Goal: Task Accomplishment & Management: Manage account settings

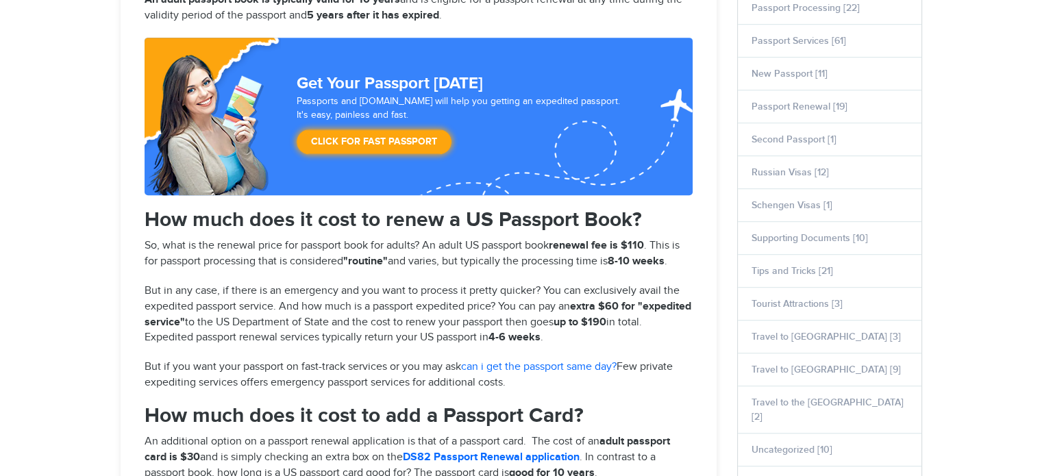
select select "**********"
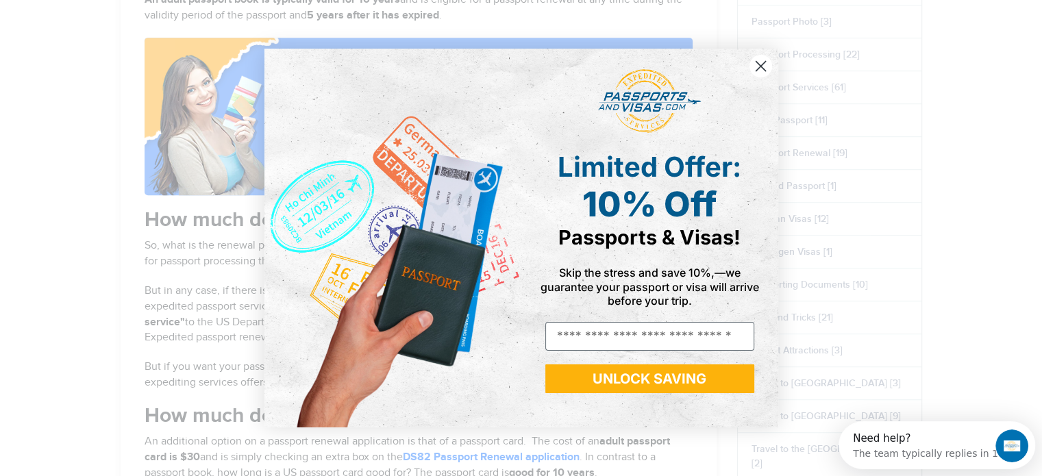
click at [762, 67] on icon "Close dialog" at bounding box center [761, 66] width 10 height 10
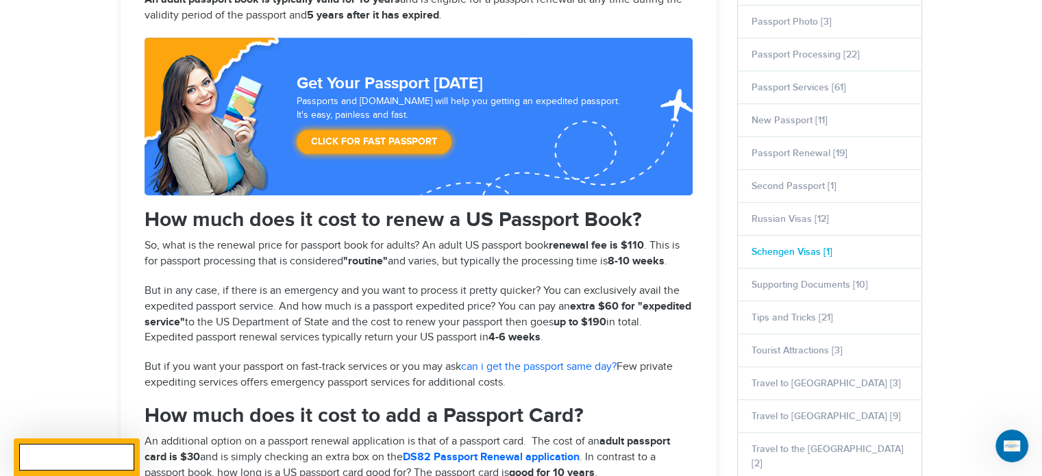
click at [787, 246] on link "Schengen Visas [1]" at bounding box center [792, 252] width 81 height 12
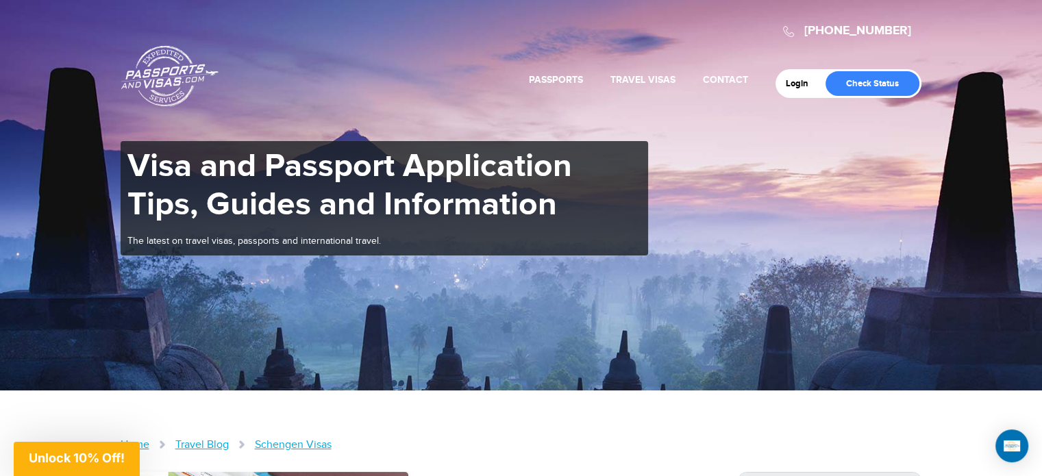
click at [787, 245] on div "Visa and Passport Application Tips, Guides and Information The latest on travel…" at bounding box center [521, 198] width 822 height 114
click at [859, 82] on link "Check Status" at bounding box center [873, 83] width 94 height 25
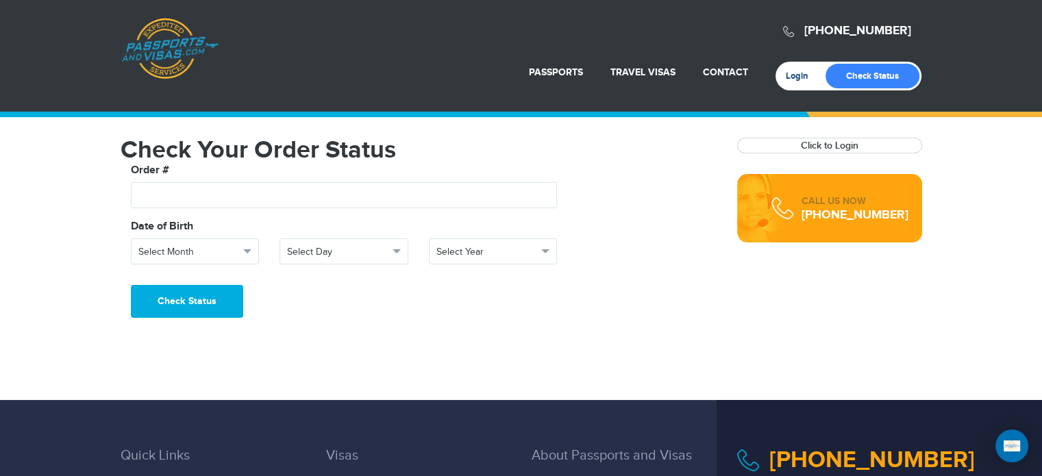
click at [791, 72] on link "Login" at bounding box center [802, 76] width 32 height 11
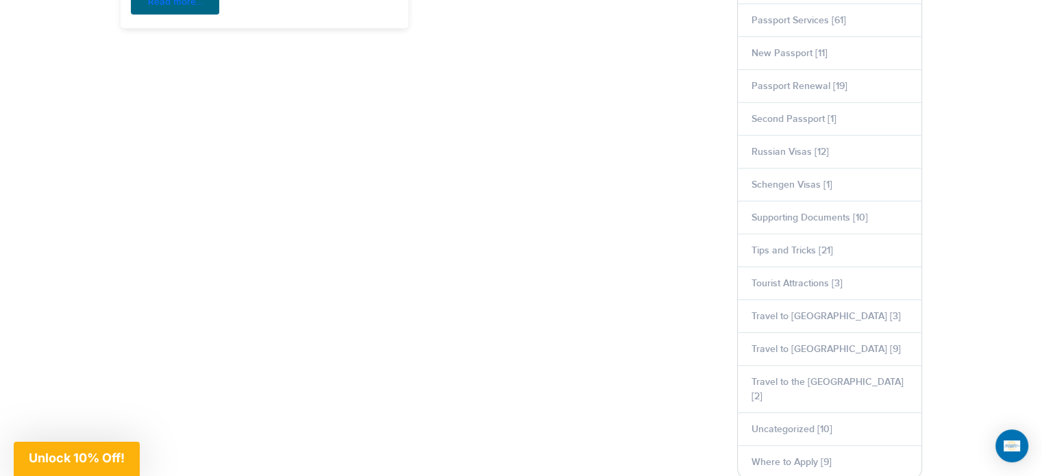
scroll to position [913, 0]
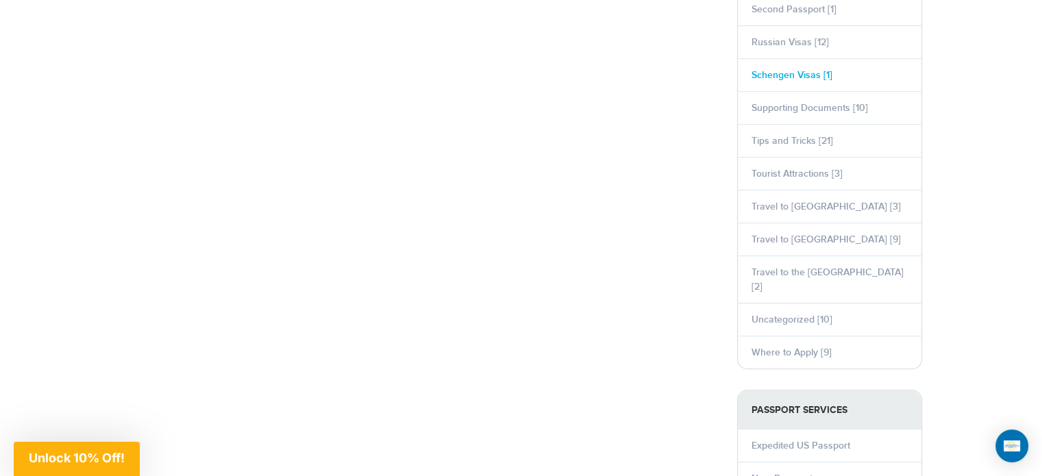
click at [804, 73] on link "Schengen Visas [1]" at bounding box center [792, 75] width 81 height 12
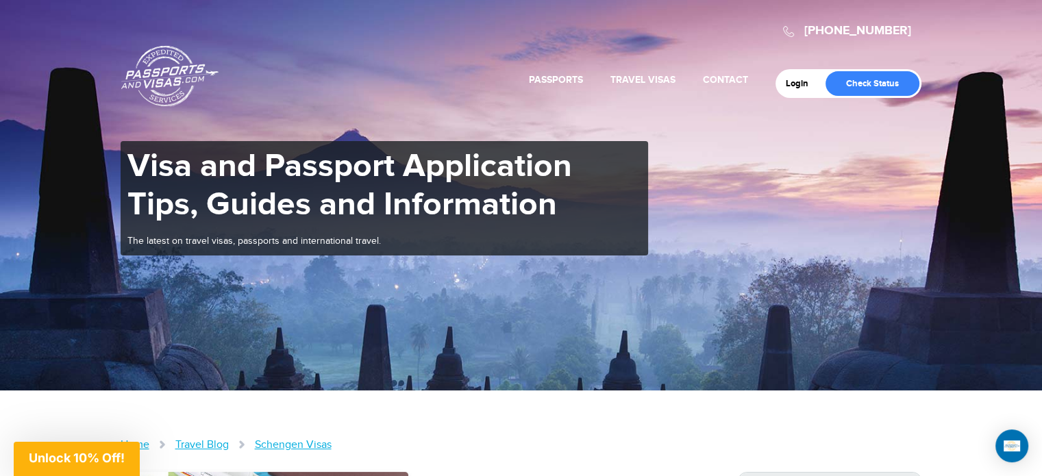
click at [760, 358] on div "720-764-9321 Passports & Visas.com Login Check Status Passports Passport Renewa…" at bounding box center [521, 195] width 1042 height 391
click at [310, 443] on link "Schengen Visas" at bounding box center [293, 445] width 77 height 13
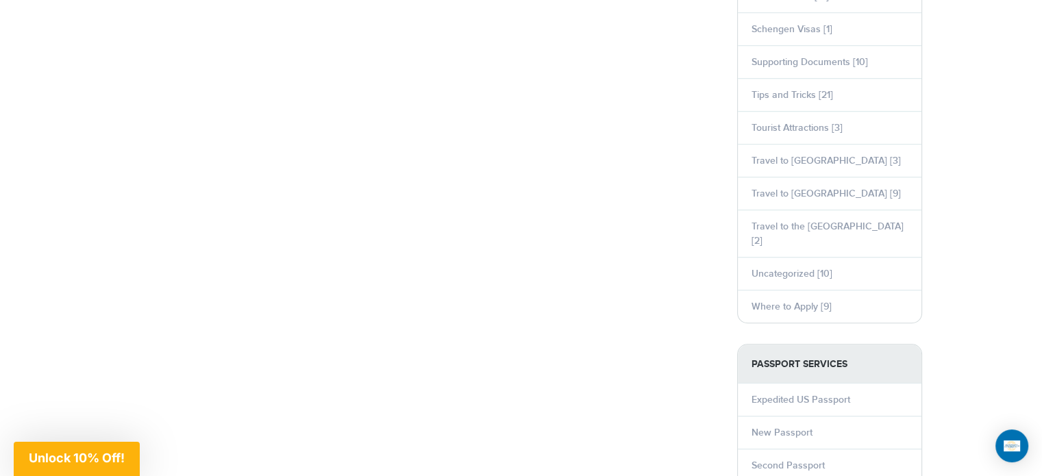
scroll to position [932, 0]
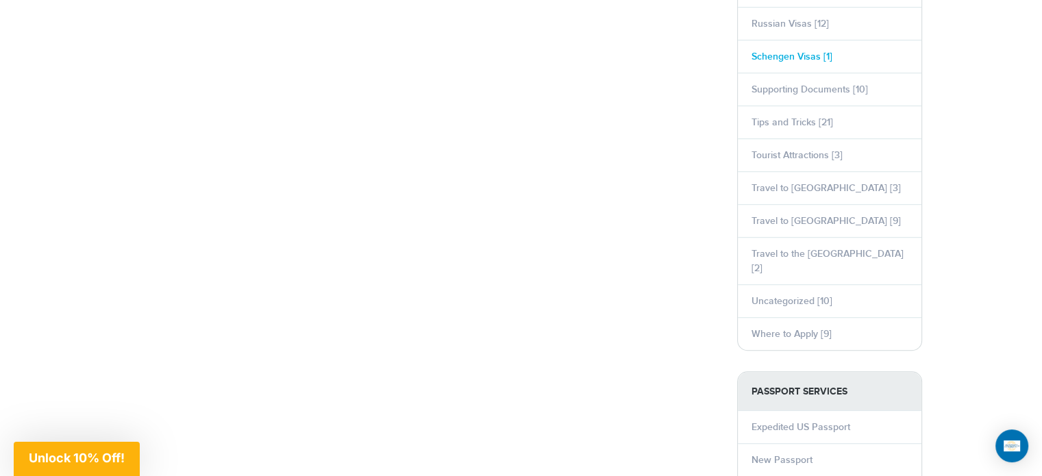
click at [804, 51] on link "Schengen Visas [1]" at bounding box center [792, 57] width 81 height 12
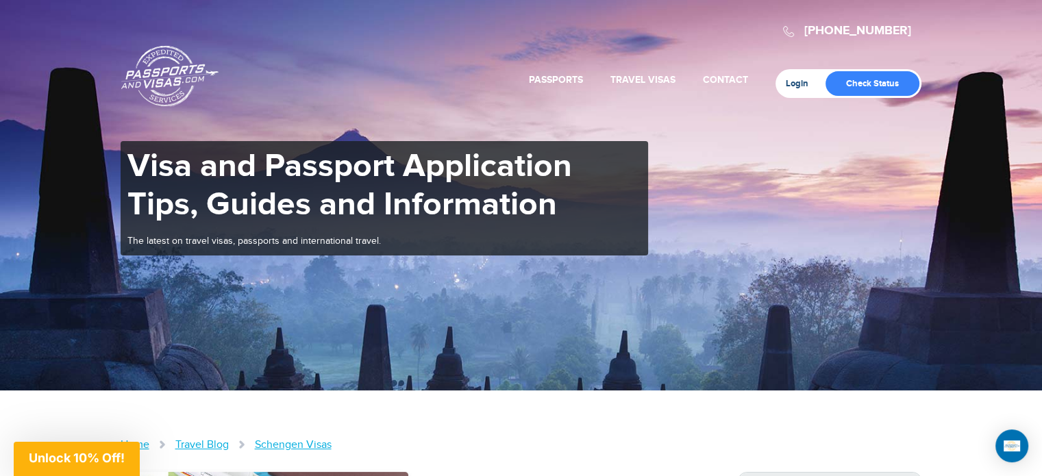
click at [791, 82] on link "Login" at bounding box center [802, 83] width 32 height 11
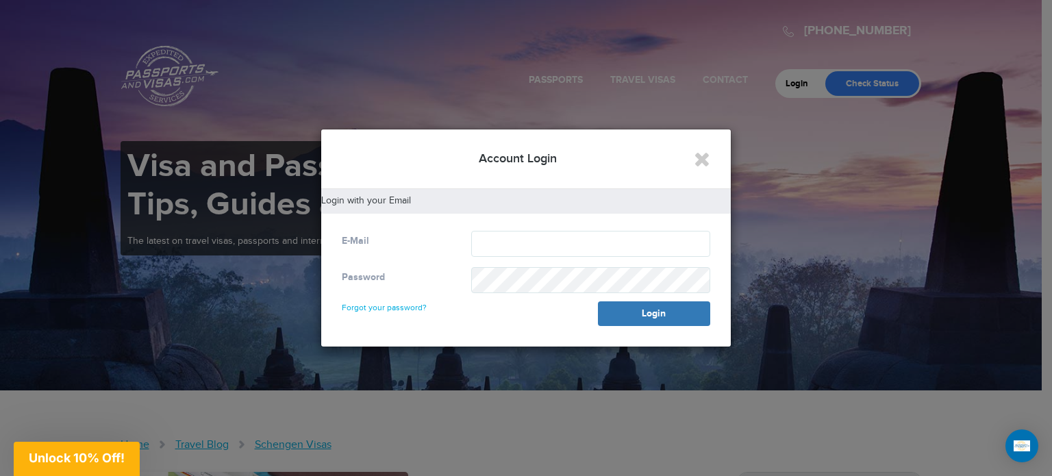
click at [392, 234] on div "E-Mail" at bounding box center [397, 241] width 130 height 21
click at [633, 317] on button "Login" at bounding box center [654, 313] width 112 height 25
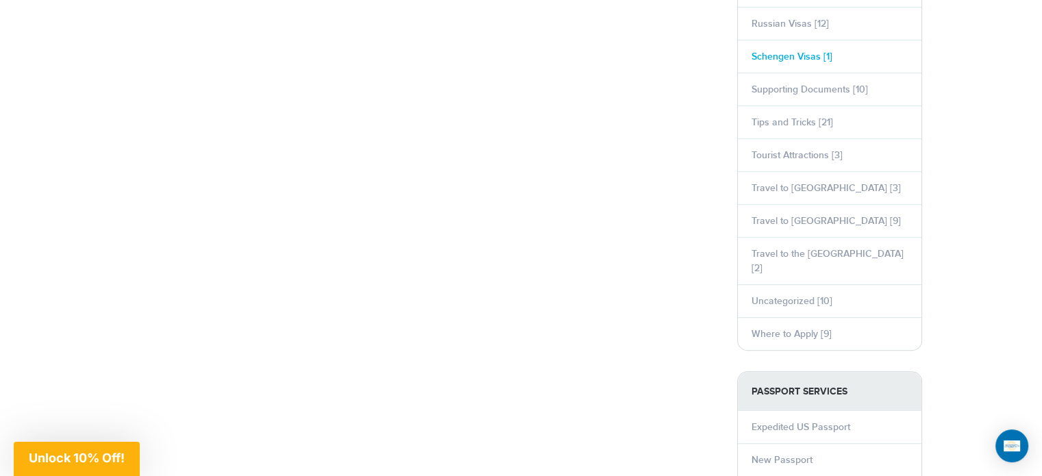
click at [771, 51] on link "Schengen Visas [1]" at bounding box center [792, 57] width 81 height 12
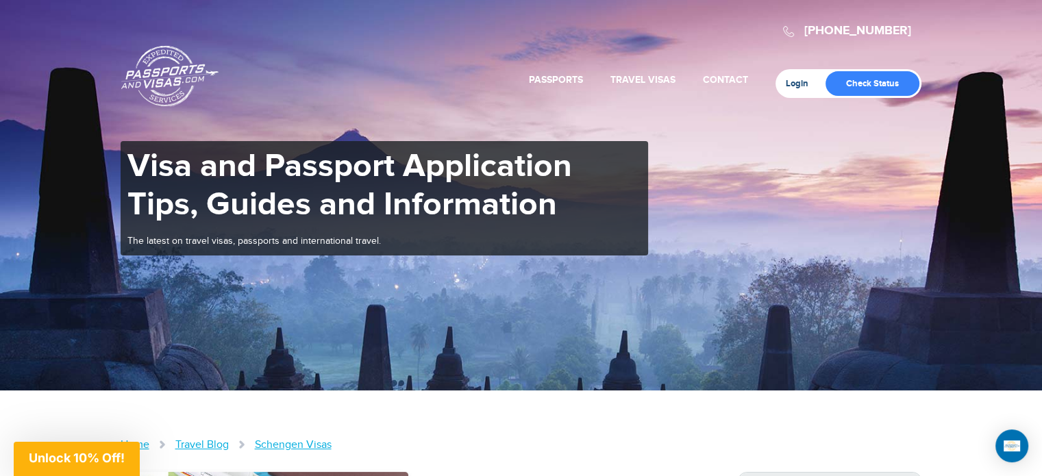
click at [791, 82] on link "Login" at bounding box center [802, 83] width 32 height 11
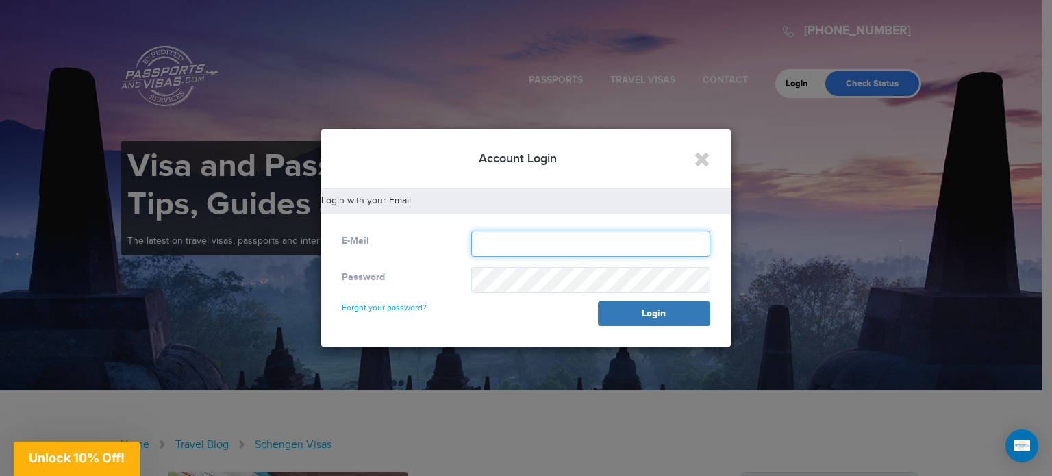
click at [480, 245] on input "text" at bounding box center [590, 244] width 239 height 26
type input "**********"
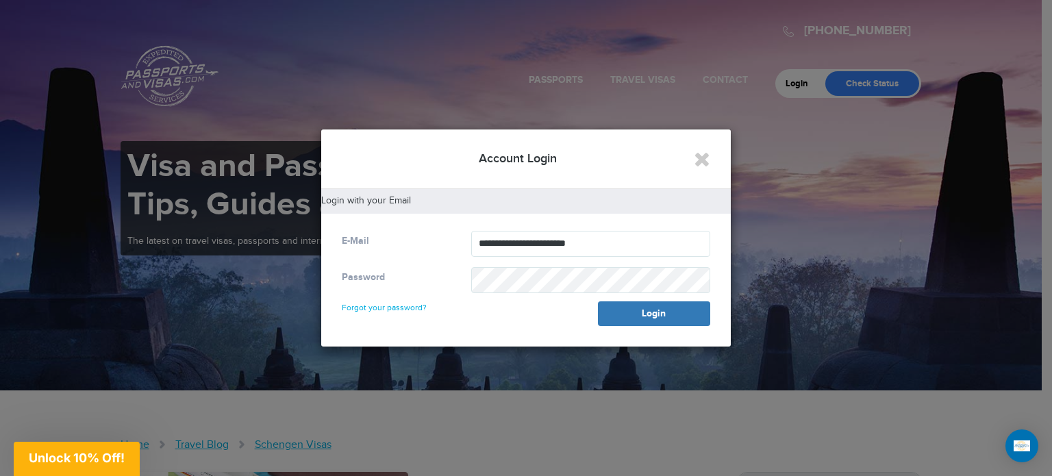
click at [546, 319] on div "Password Forgot your password? Login" at bounding box center [526, 296] width 389 height 59
click at [630, 312] on button "Login" at bounding box center [654, 313] width 112 height 25
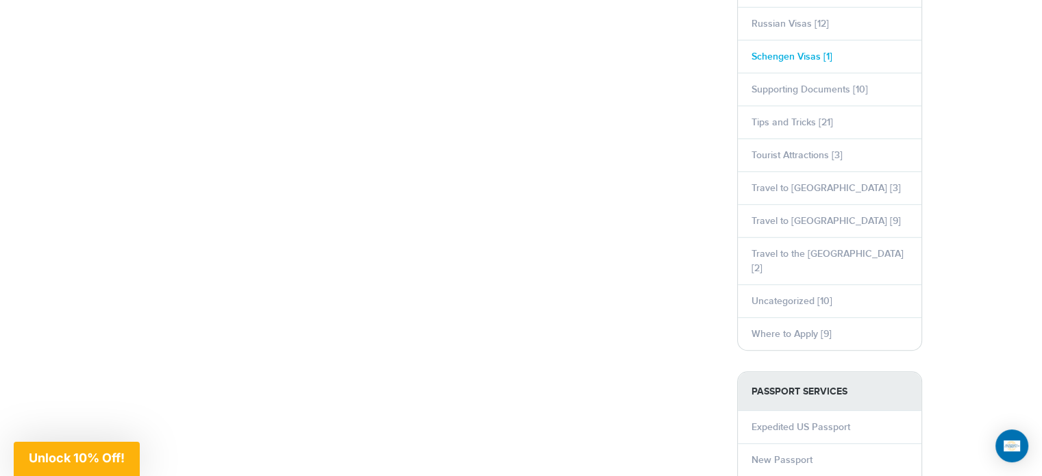
click at [779, 55] on link "Schengen Visas [1]" at bounding box center [792, 57] width 81 height 12
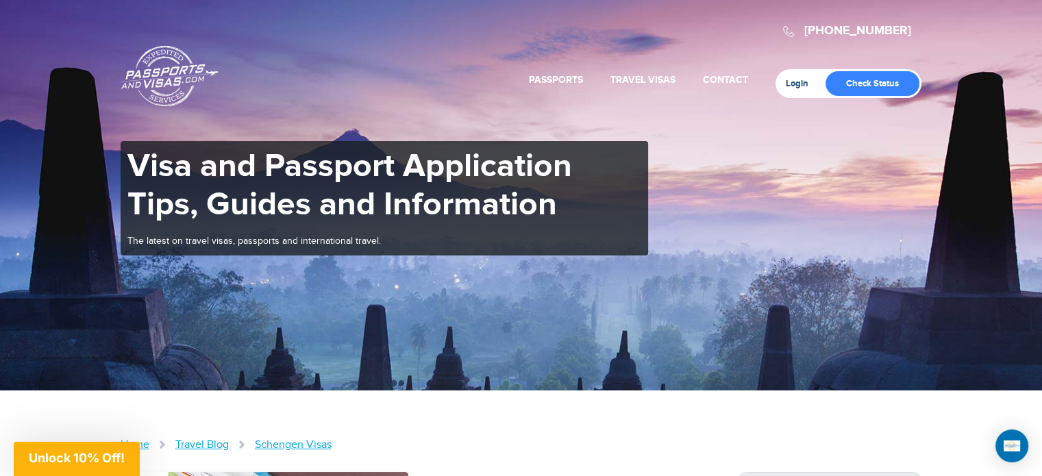
click at [792, 84] on link "Login" at bounding box center [802, 83] width 32 height 11
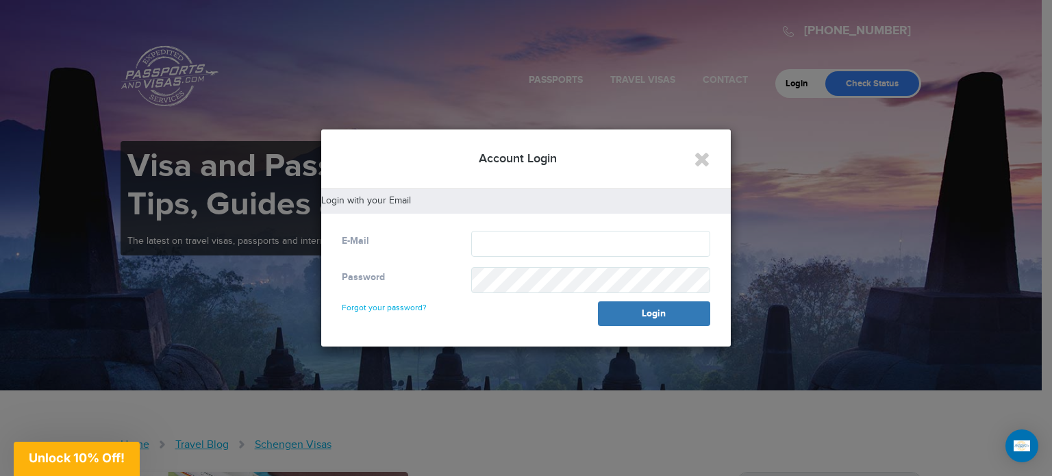
click at [383, 236] on div "E-Mail" at bounding box center [397, 241] width 130 height 21
click at [488, 245] on input "text" at bounding box center [590, 244] width 239 height 26
click at [562, 242] on input "**********" at bounding box center [590, 244] width 239 height 26
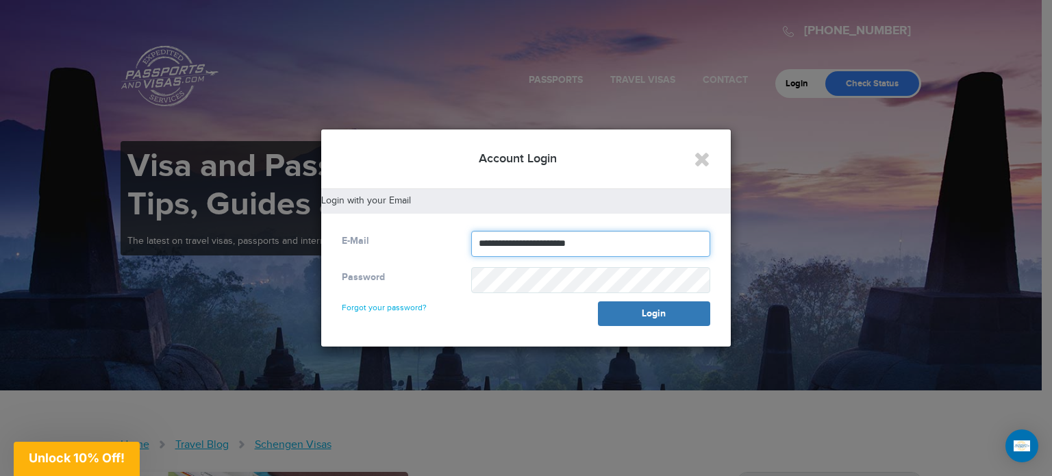
type input "**********"
click at [403, 308] on link "Forgot your password?" at bounding box center [384, 302] width 85 height 22
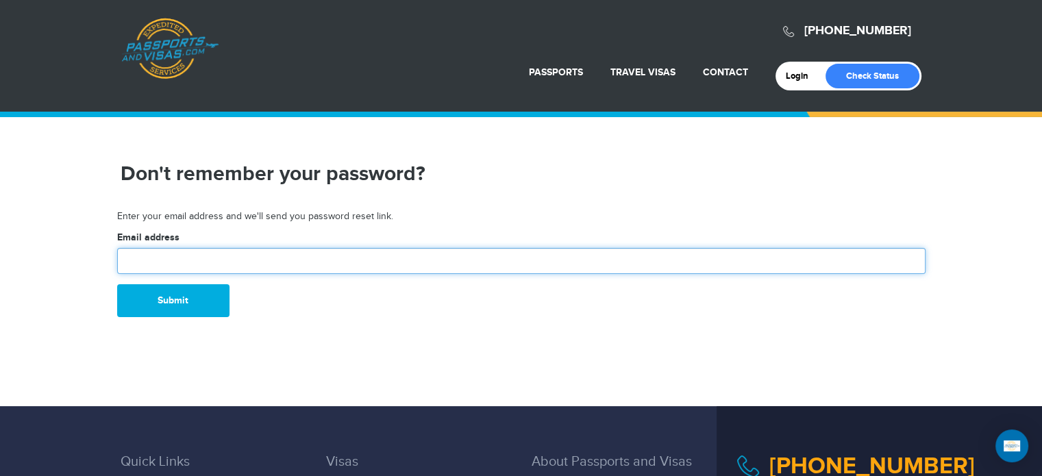
click at [131, 254] on input "text" at bounding box center [521, 261] width 809 height 26
type input "**********"
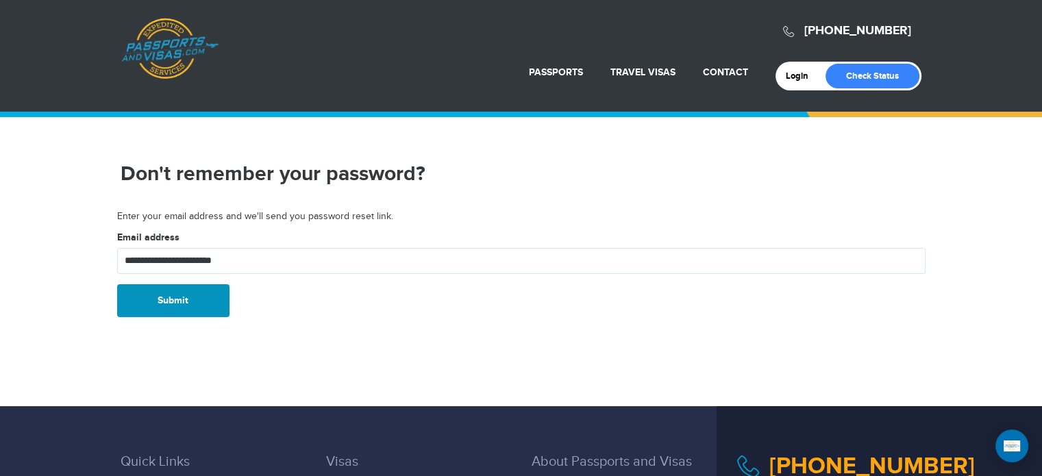
click at [170, 306] on button "Submit" at bounding box center [173, 300] width 112 height 33
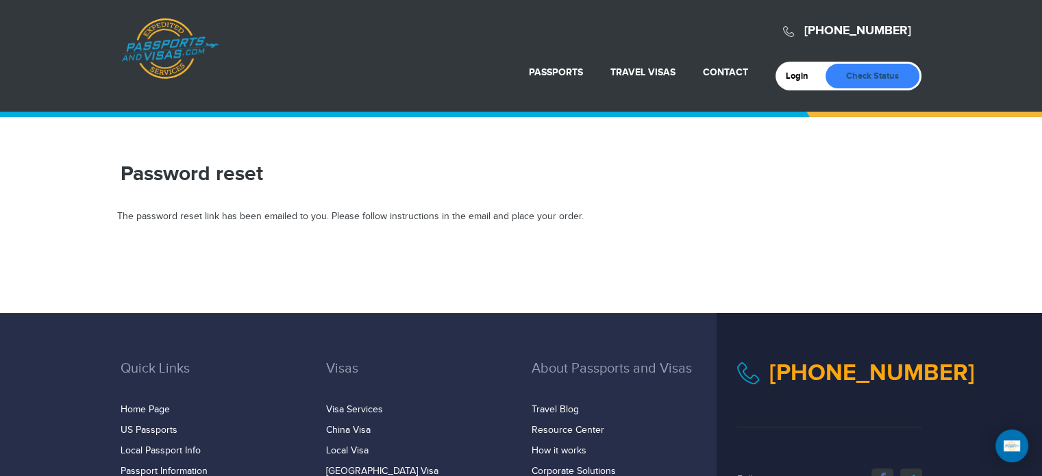
click at [865, 72] on link "Check Status" at bounding box center [873, 76] width 94 height 25
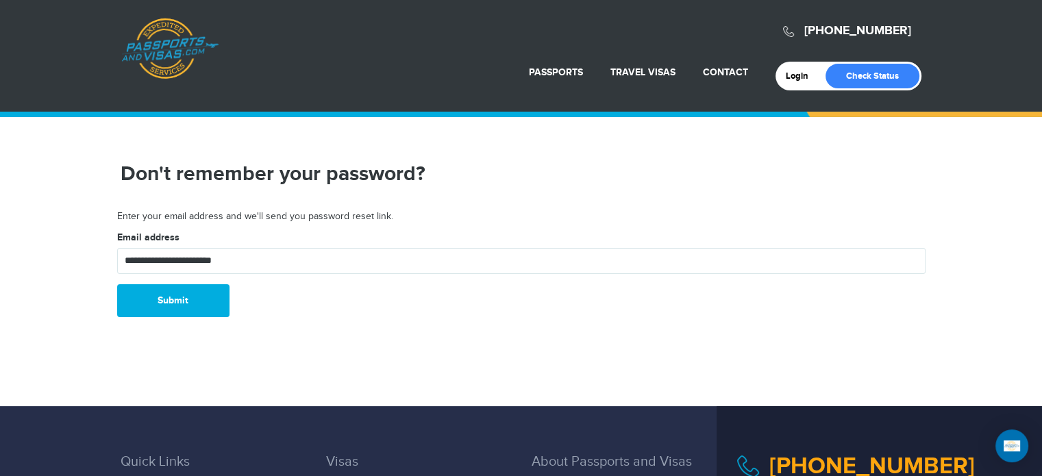
click at [84, 145] on section "Don't remember your password?" at bounding box center [521, 174] width 1042 height 73
click at [151, 303] on button "Submit" at bounding box center [173, 300] width 112 height 33
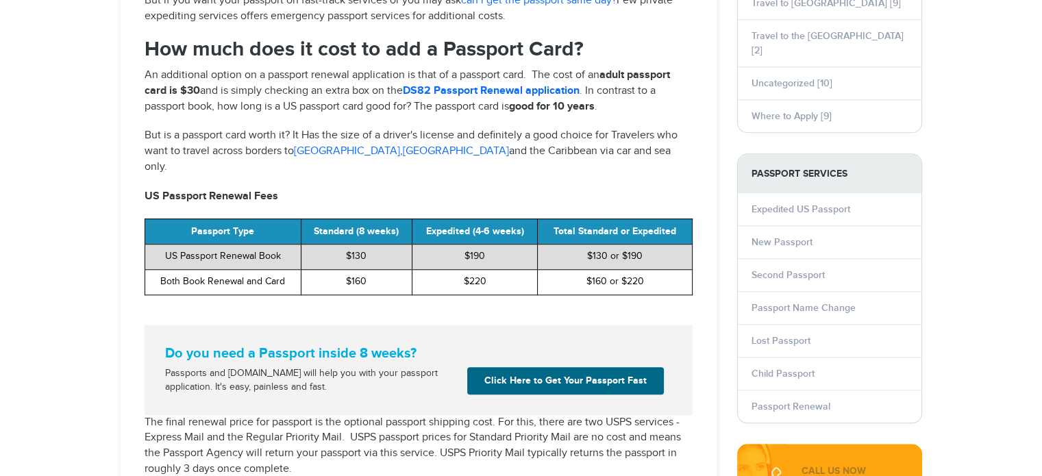
select select "**********"
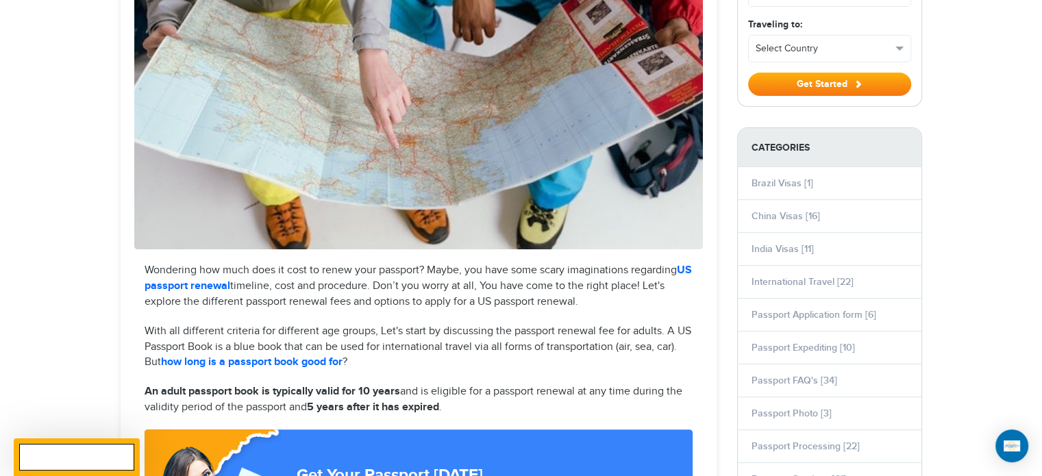
scroll to position [369, 0]
